Goal: Book appointment/travel/reservation

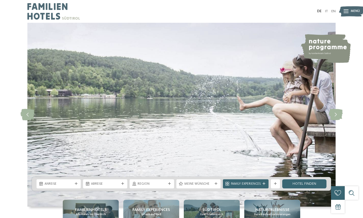
click at [335, 117] on icon at bounding box center [335, 114] width 14 height 11
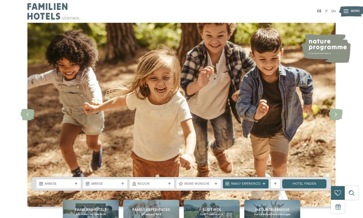
click at [335, 117] on icon at bounding box center [335, 114] width 14 height 11
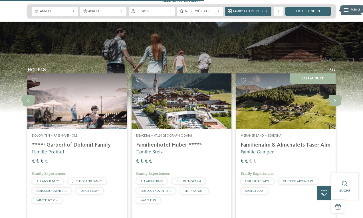
scroll to position [1152, 0]
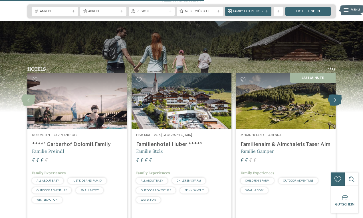
click at [332, 95] on icon at bounding box center [335, 100] width 14 height 11
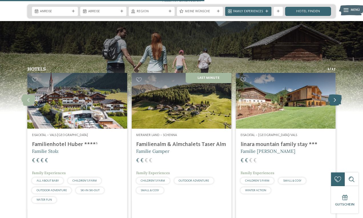
click at [332, 95] on icon at bounding box center [335, 100] width 14 height 11
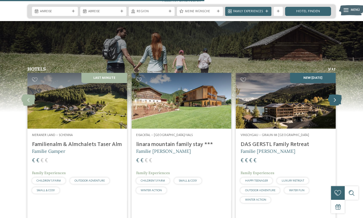
click at [334, 95] on icon at bounding box center [335, 100] width 14 height 11
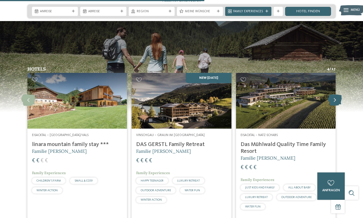
click at [334, 95] on icon at bounding box center [335, 100] width 14 height 11
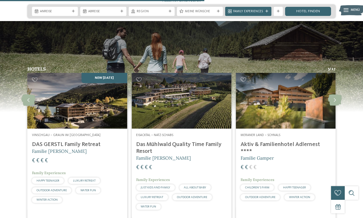
click at [86, 141] on h4 "DAS GERSTL Family Retreat" at bounding box center [77, 144] width 90 height 7
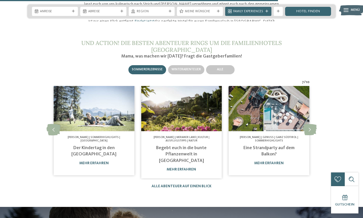
scroll to position [1560, 0]
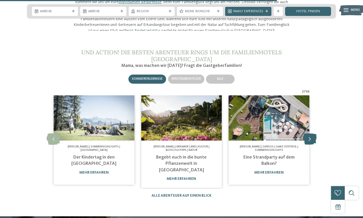
click at [310, 134] on icon at bounding box center [309, 139] width 14 height 11
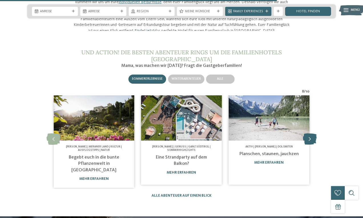
click at [310, 134] on icon at bounding box center [309, 139] width 14 height 11
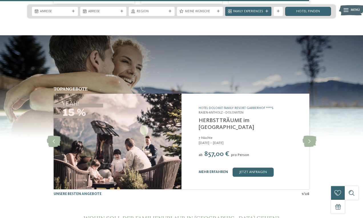
scroll to position [1742, 0]
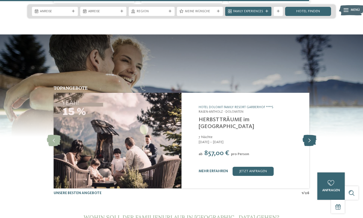
click at [313, 135] on icon at bounding box center [309, 140] width 14 height 11
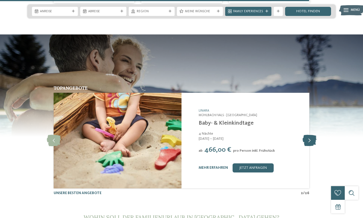
click at [313, 135] on icon at bounding box center [309, 140] width 14 height 11
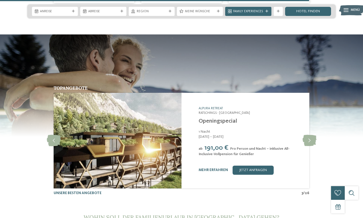
click at [215, 107] on link "Alpura Retreat" at bounding box center [210, 108] width 24 height 3
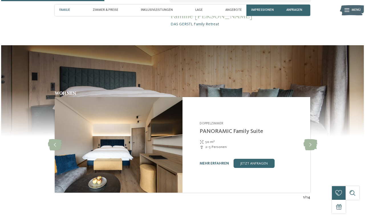
scroll to position [436, 0]
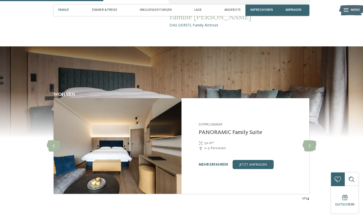
click at [212, 163] on link "mehr erfahren" at bounding box center [212, 165] width 29 height 4
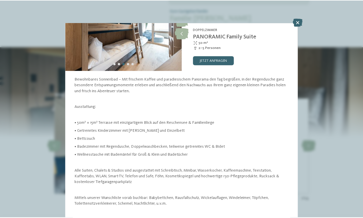
scroll to position [62, 0]
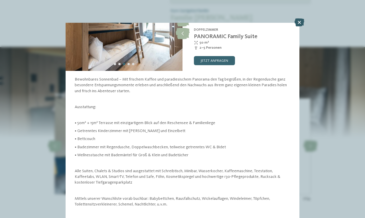
click at [300, 23] on icon at bounding box center [299, 23] width 10 height 8
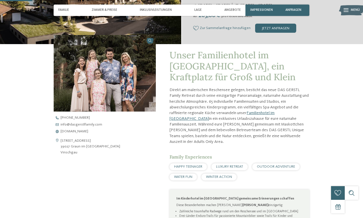
scroll to position [136, 0]
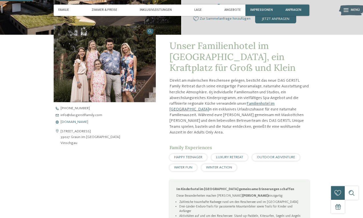
click at [72, 122] on span "[DOMAIN_NAME]" at bounding box center [74, 123] width 28 height 4
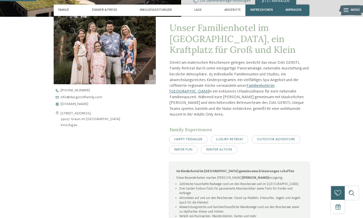
scroll to position [153, 0]
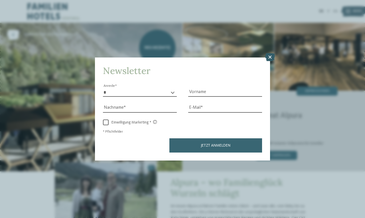
click at [272, 53] on icon at bounding box center [270, 57] width 10 height 8
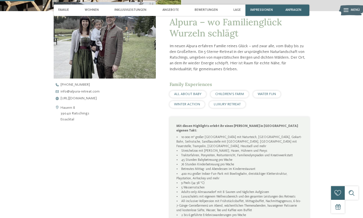
scroll to position [160, 0]
click at [97, 99] on span "https://www.alpura-retreat.com/" at bounding box center [78, 99] width 36 height 4
